Goal: Obtain resource: Obtain resource

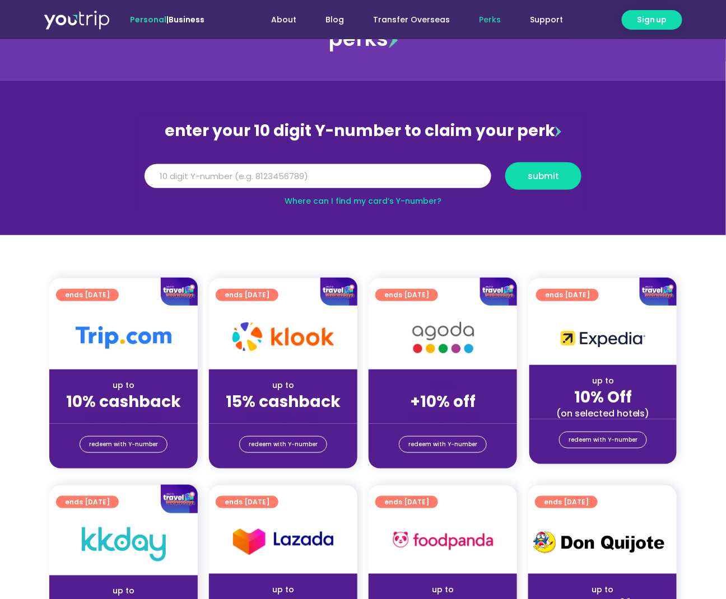
scroll to position [56, 0]
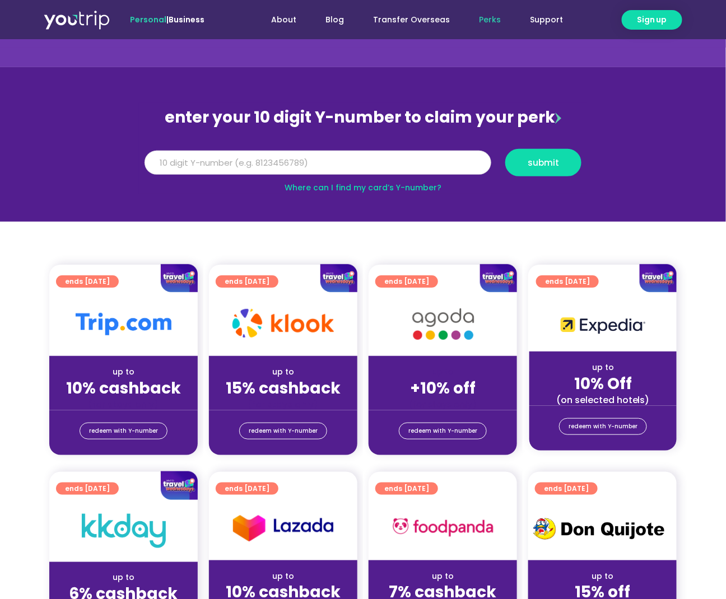
click at [176, 163] on input "Y Number" at bounding box center [317, 163] width 347 height 25
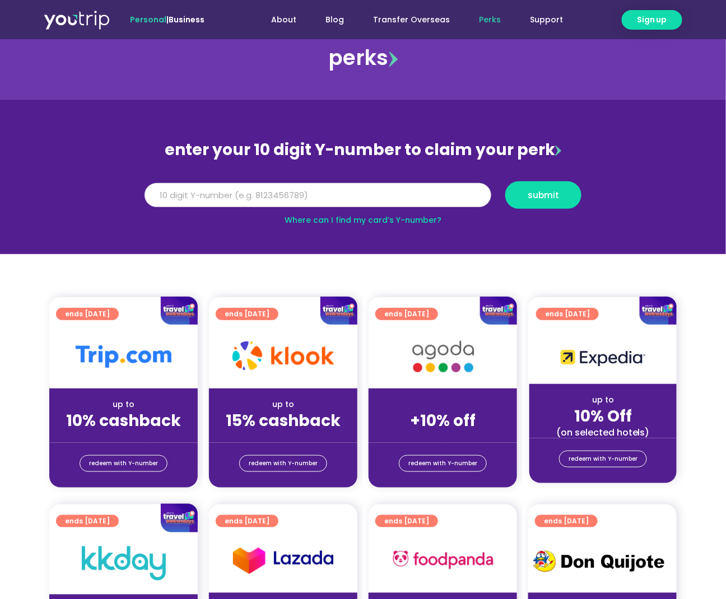
scroll to position [0, 0]
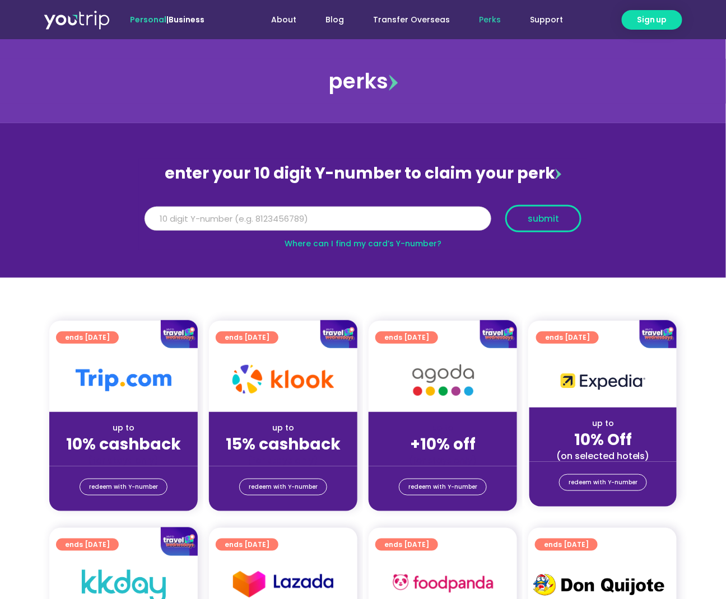
type input "[CREDIT_CARD_NUMBER]"
click at [554, 220] on span "submit" at bounding box center [542, 218] width 31 height 8
drag, startPoint x: 230, startPoint y: 214, endPoint x: 91, endPoint y: 201, distance: 139.5
click at [96, 204] on section "enter your 10 digit Y-number to claim your perk Y Number [CREDIT_CARD_NUMBER] s…" at bounding box center [363, 200] width 726 height 155
type input "3"
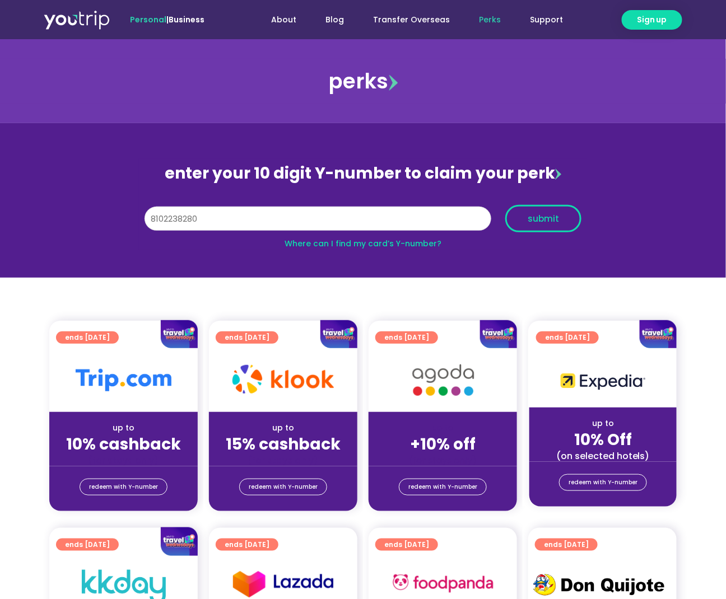
type input "8102238280"
click at [538, 221] on span "submit" at bounding box center [542, 218] width 31 height 8
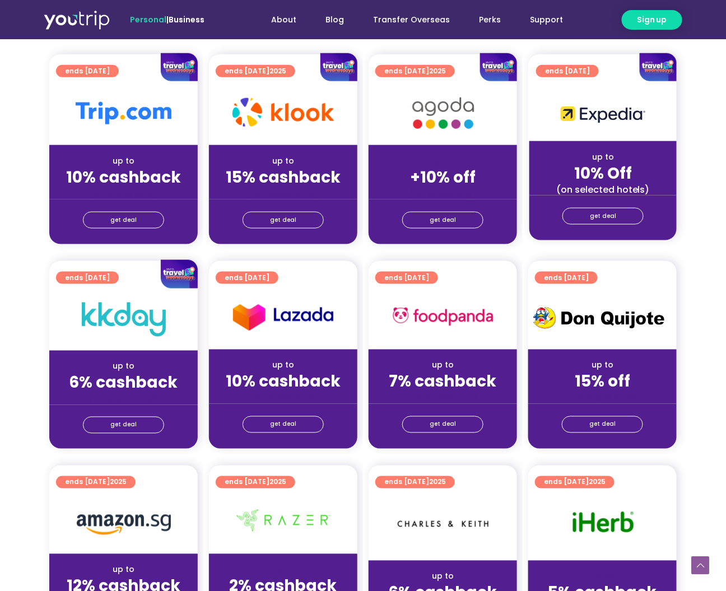
scroll to position [280, 0]
click at [439, 223] on span "get deal" at bounding box center [442, 220] width 26 height 16
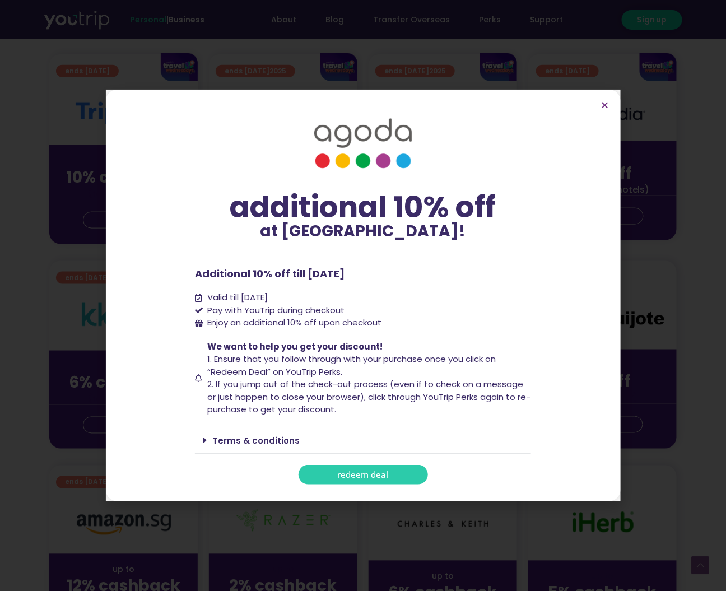
click at [360, 479] on span "redeem deal" at bounding box center [363, 474] width 51 height 8
